Goal: Communication & Community: Answer question/provide support

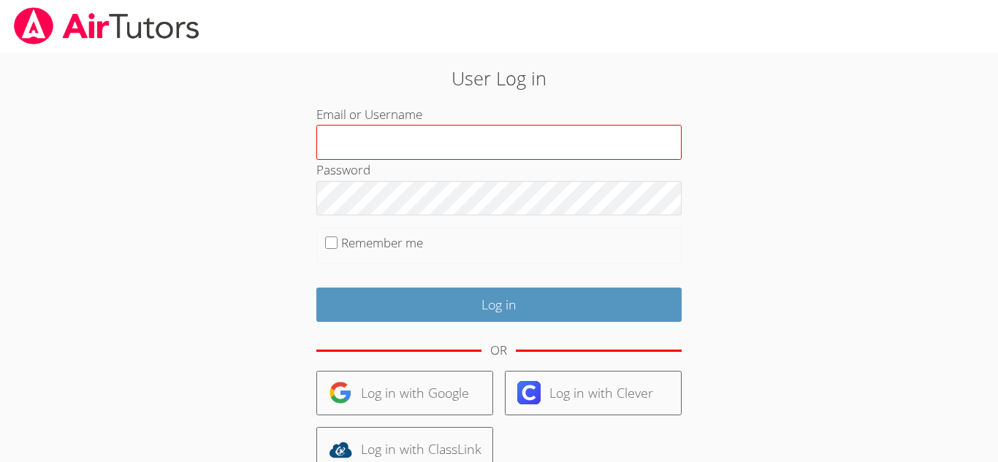
click at [419, 153] on input "Email or Username" at bounding box center [498, 142] width 365 height 35
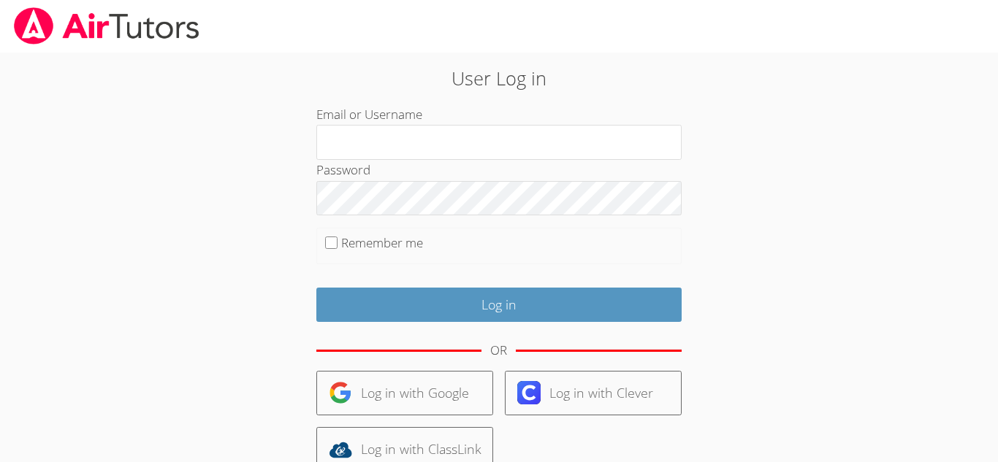
type input "j.juarez19@lodiusd.org"
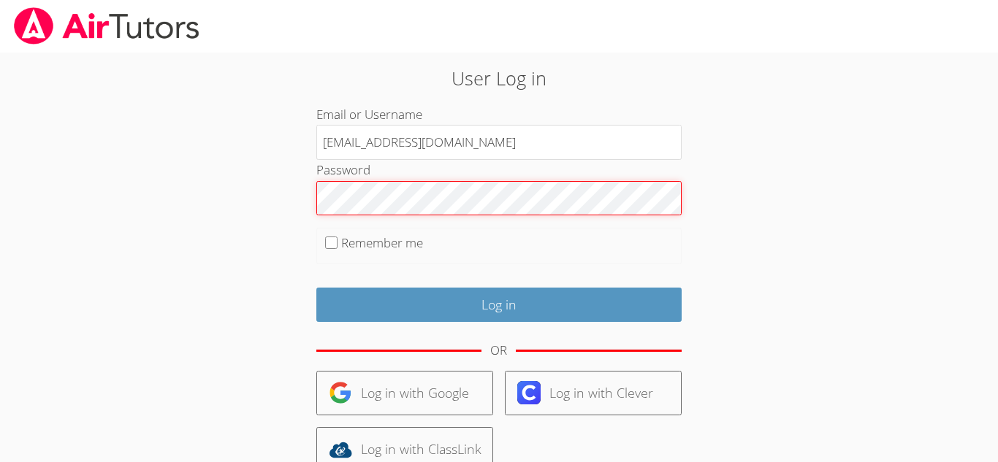
click at [316, 288] on input "Log in" at bounding box center [498, 305] width 365 height 34
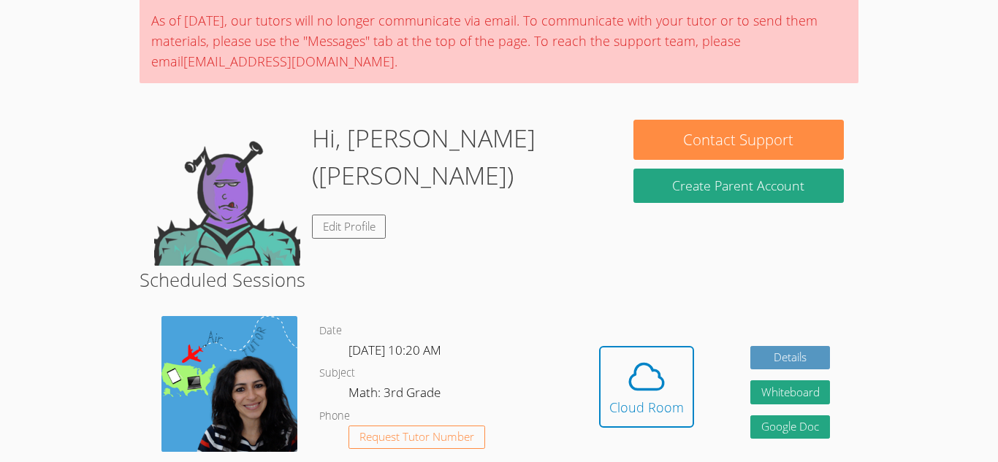
scroll to position [146, 0]
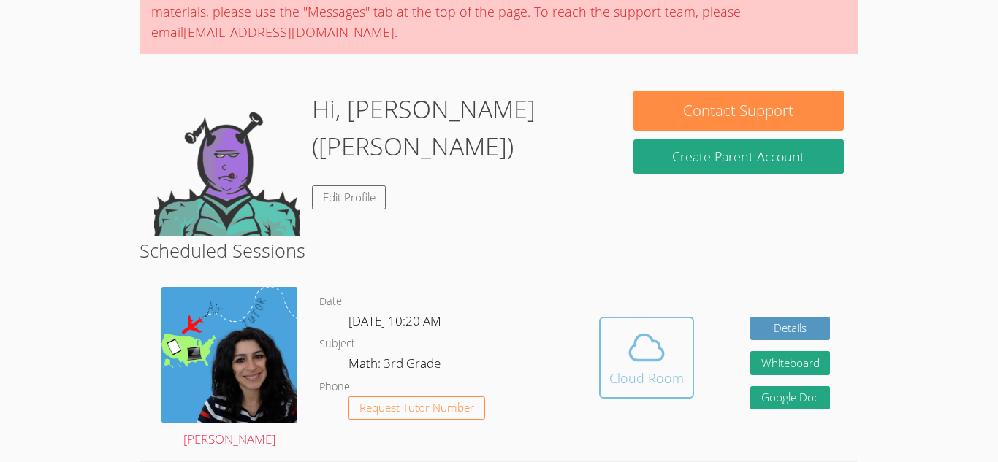
click at [650, 335] on icon at bounding box center [646, 347] width 41 height 41
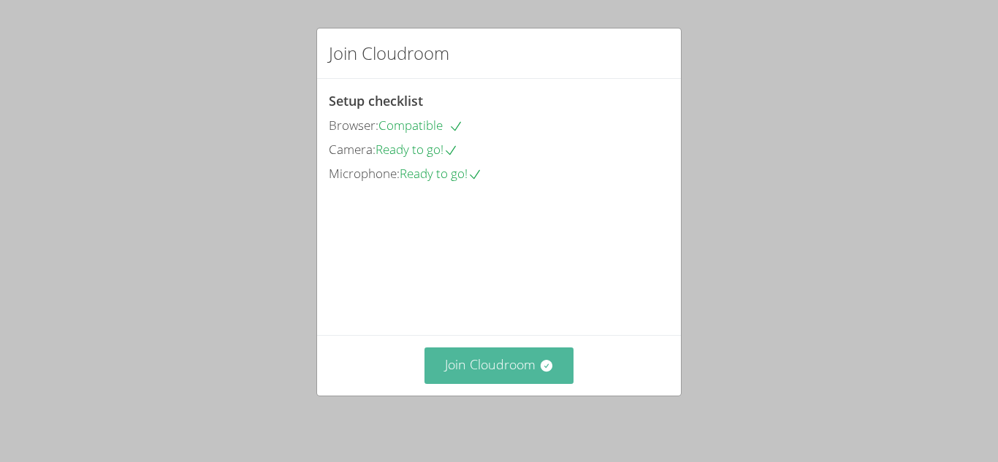
click at [500, 360] on button "Join Cloudroom" at bounding box center [499, 366] width 150 height 36
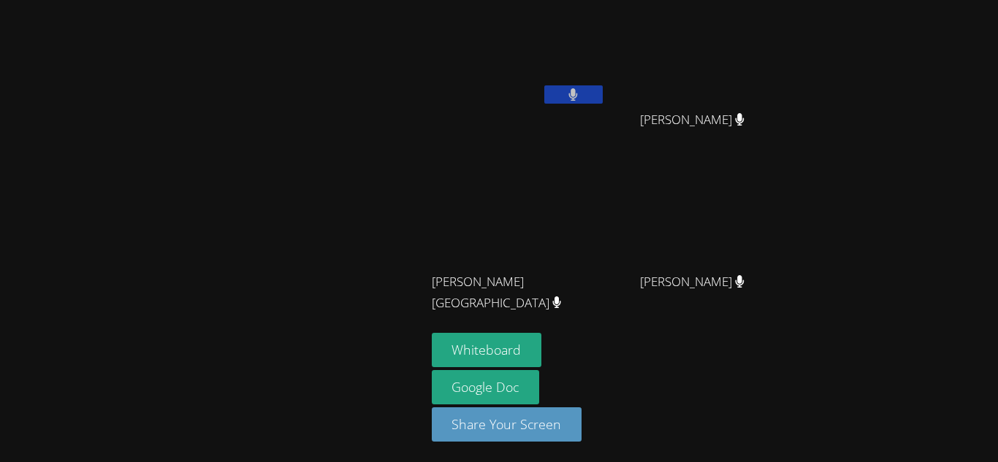
click at [584, 92] on button at bounding box center [573, 94] width 58 height 18
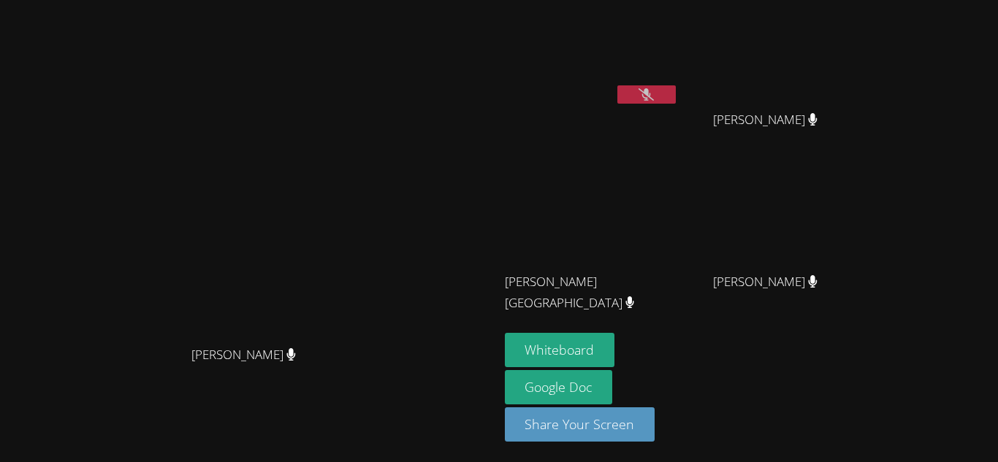
click at [630, 87] on button at bounding box center [646, 94] width 58 height 18
click at [499, 87] on main "[PERSON_NAME] [PERSON_NAME]" at bounding box center [249, 231] width 499 height 462
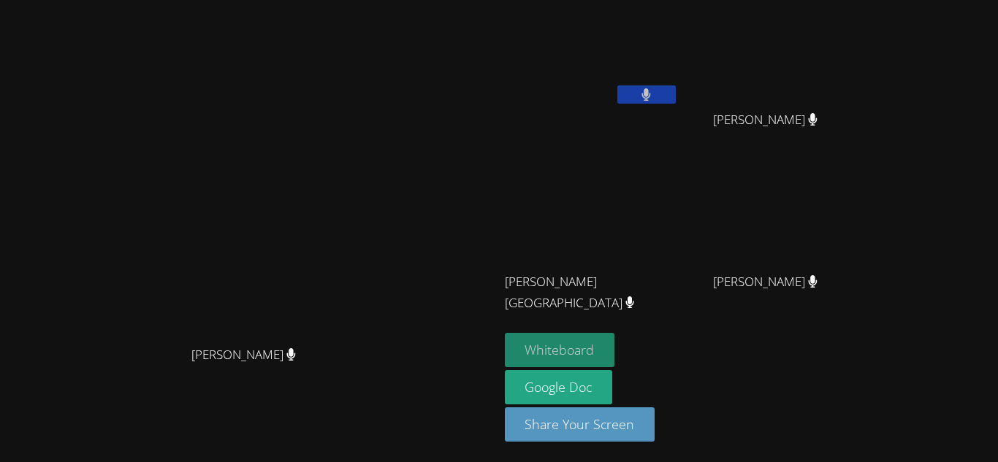
click at [615, 335] on button "Whiteboard" at bounding box center [560, 350] width 110 height 34
click at [676, 89] on button at bounding box center [646, 94] width 58 height 18
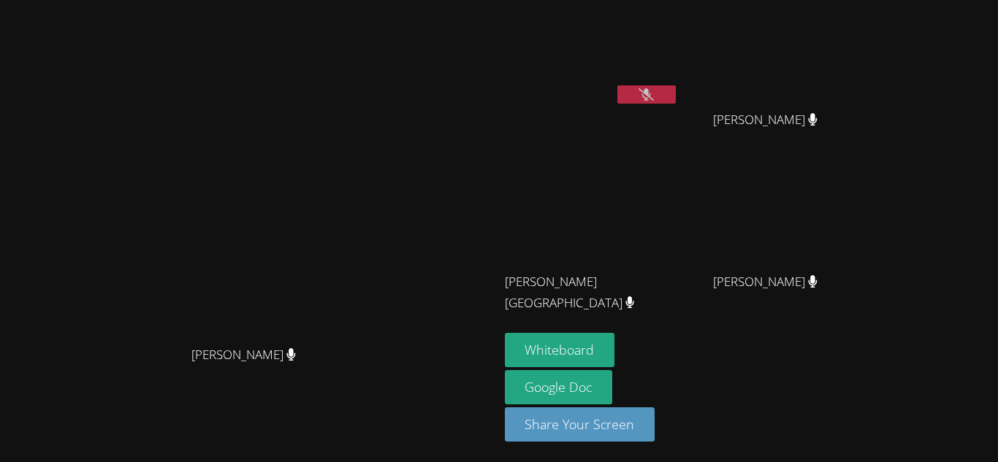
click at [676, 87] on button at bounding box center [646, 94] width 58 height 18
